Goal: Check status: Check status

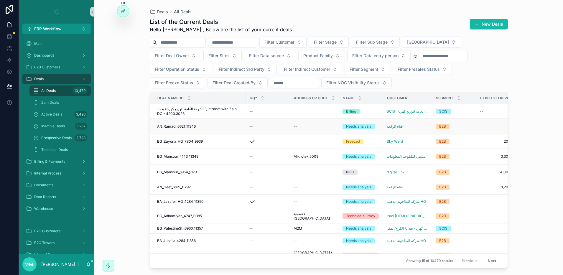
click at [182, 125] on span "AN_Ramadi_6621_11346" at bounding box center [176, 126] width 39 height 5
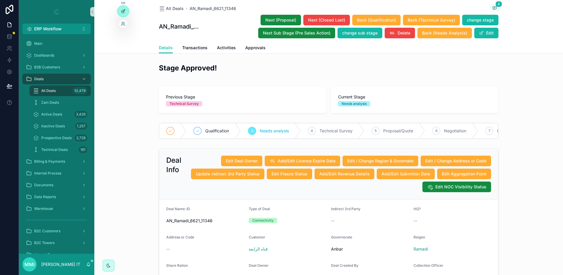
click at [120, 14] on div at bounding box center [123, 11] width 12 height 11
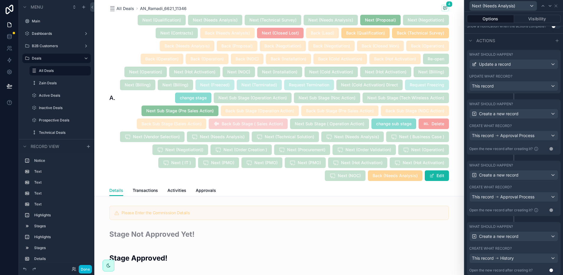
scroll to position [184, 0]
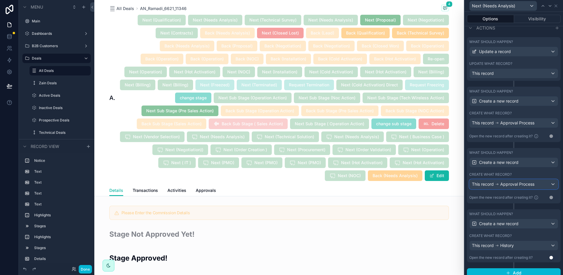
click at [509, 187] on span "Approval Process" at bounding box center [518, 184] width 34 height 6
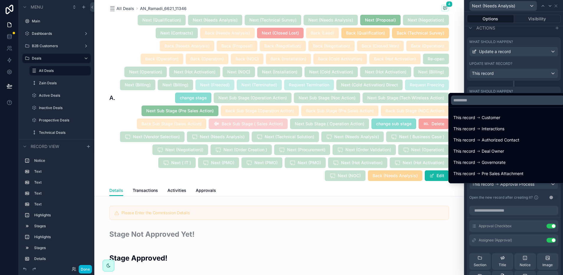
click at [509, 191] on div at bounding box center [514, 137] width 99 height 275
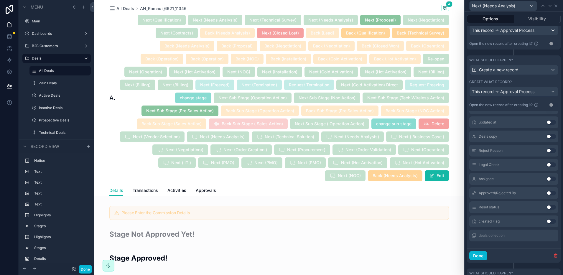
scroll to position [295, 0]
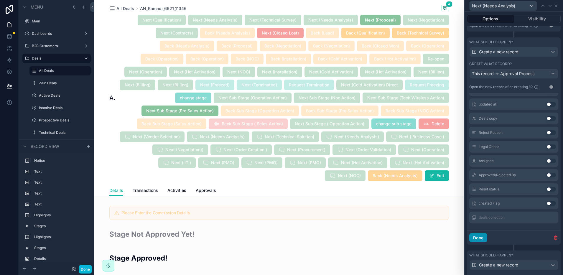
click at [480, 243] on button "Done" at bounding box center [479, 237] width 18 height 9
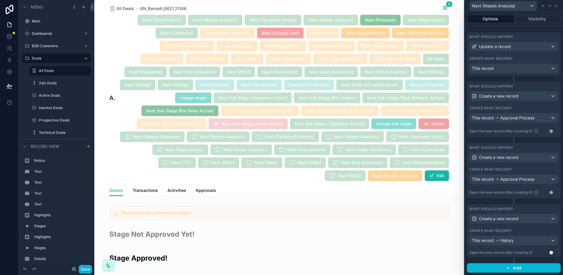
scroll to position [194, 0]
click at [84, 272] on button "Done" at bounding box center [85, 269] width 13 height 9
